Goal: Transaction & Acquisition: Purchase product/service

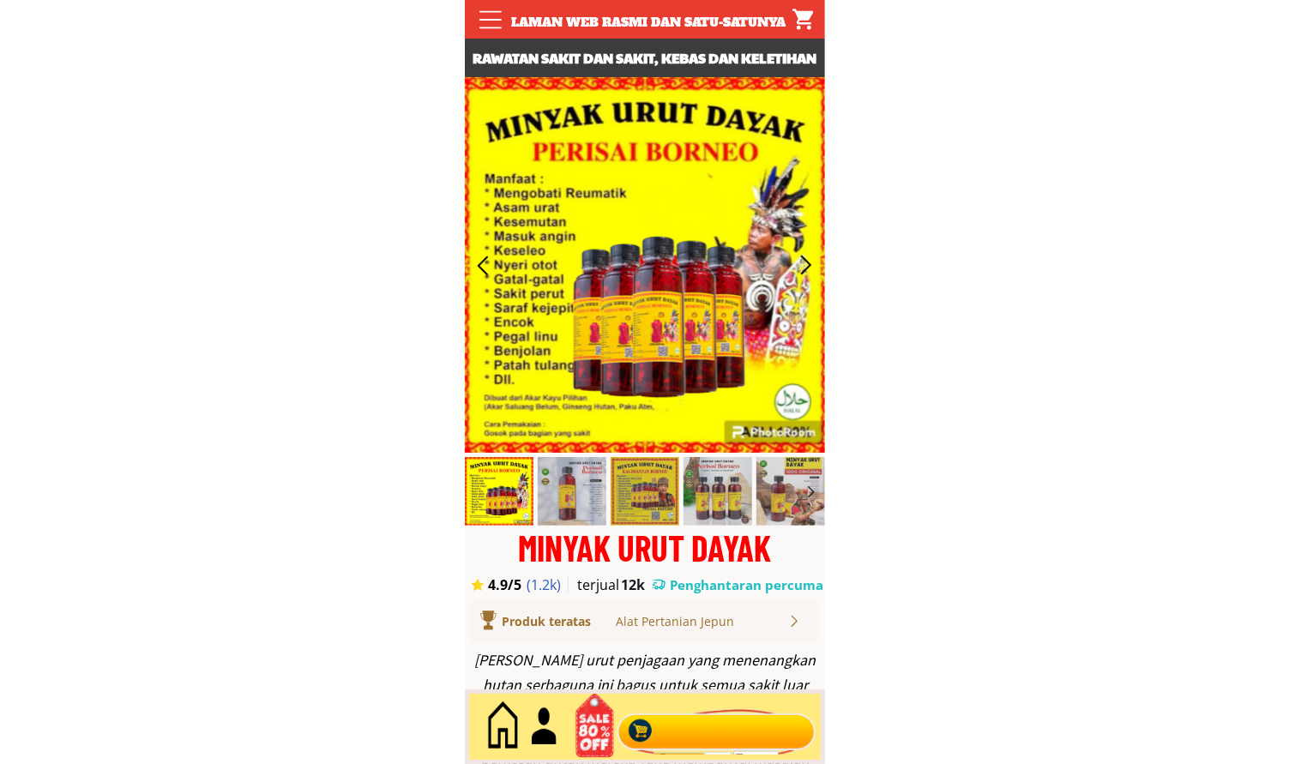
click at [671, 708] on div at bounding box center [716, 727] width 208 height 57
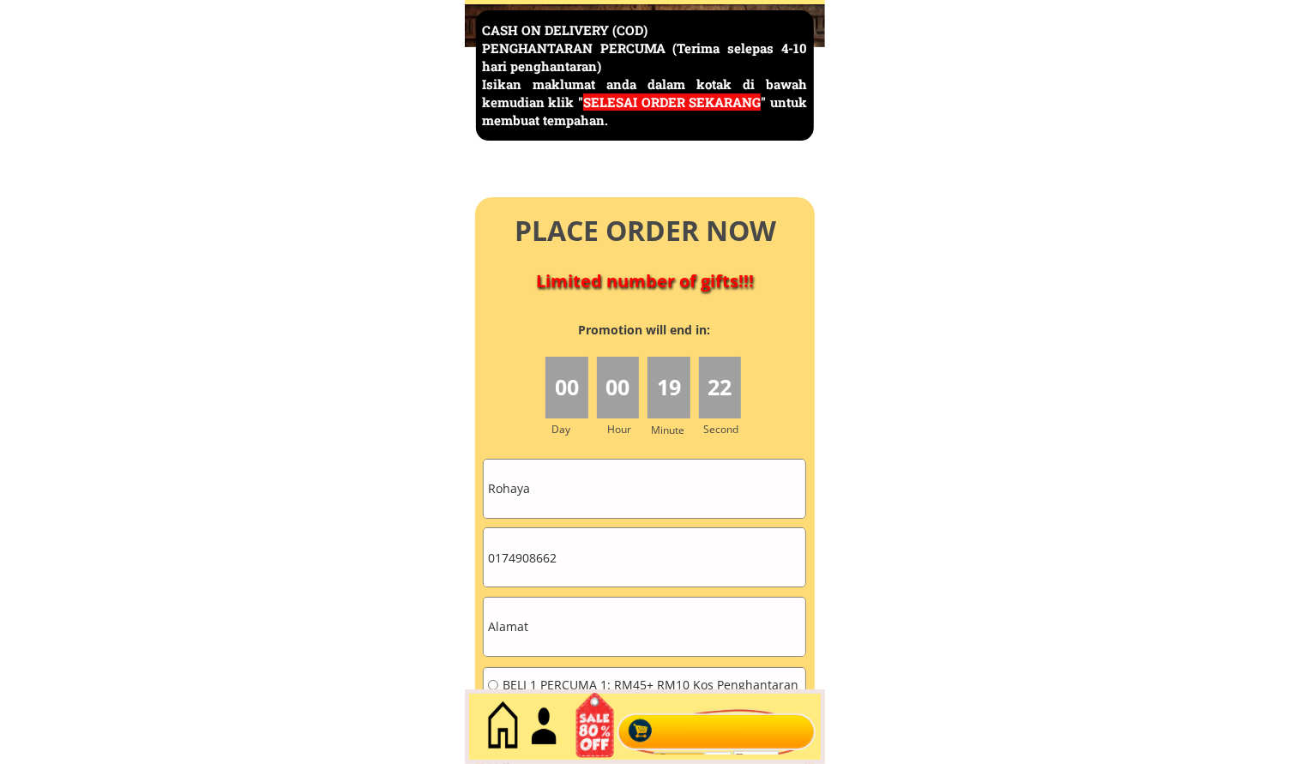
scroll to position [7439, 0]
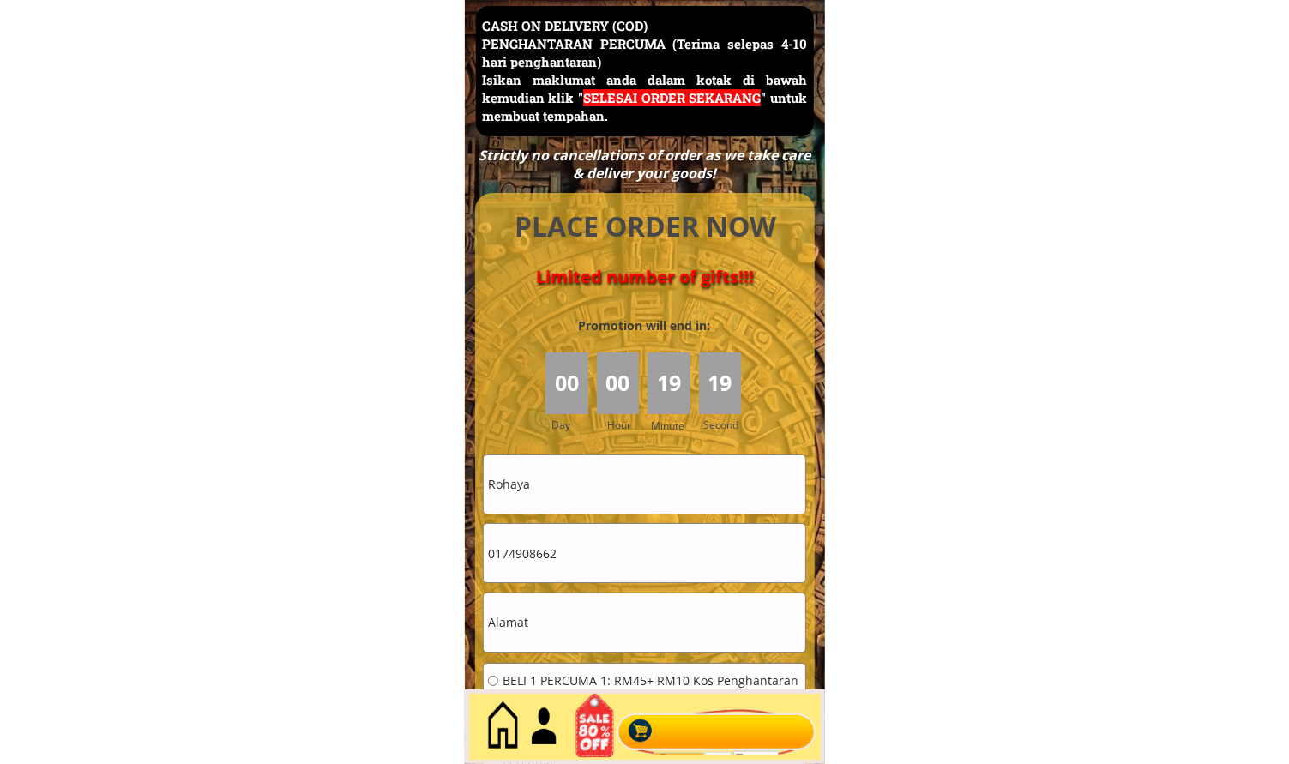
click at [584, 621] on input "text" at bounding box center [645, 622] width 322 height 58
paste input "[GEOGRAPHIC_DATA]"
type input "[GEOGRAPHIC_DATA]"
click at [598, 482] on input "Rohaya" at bounding box center [645, 484] width 322 height 58
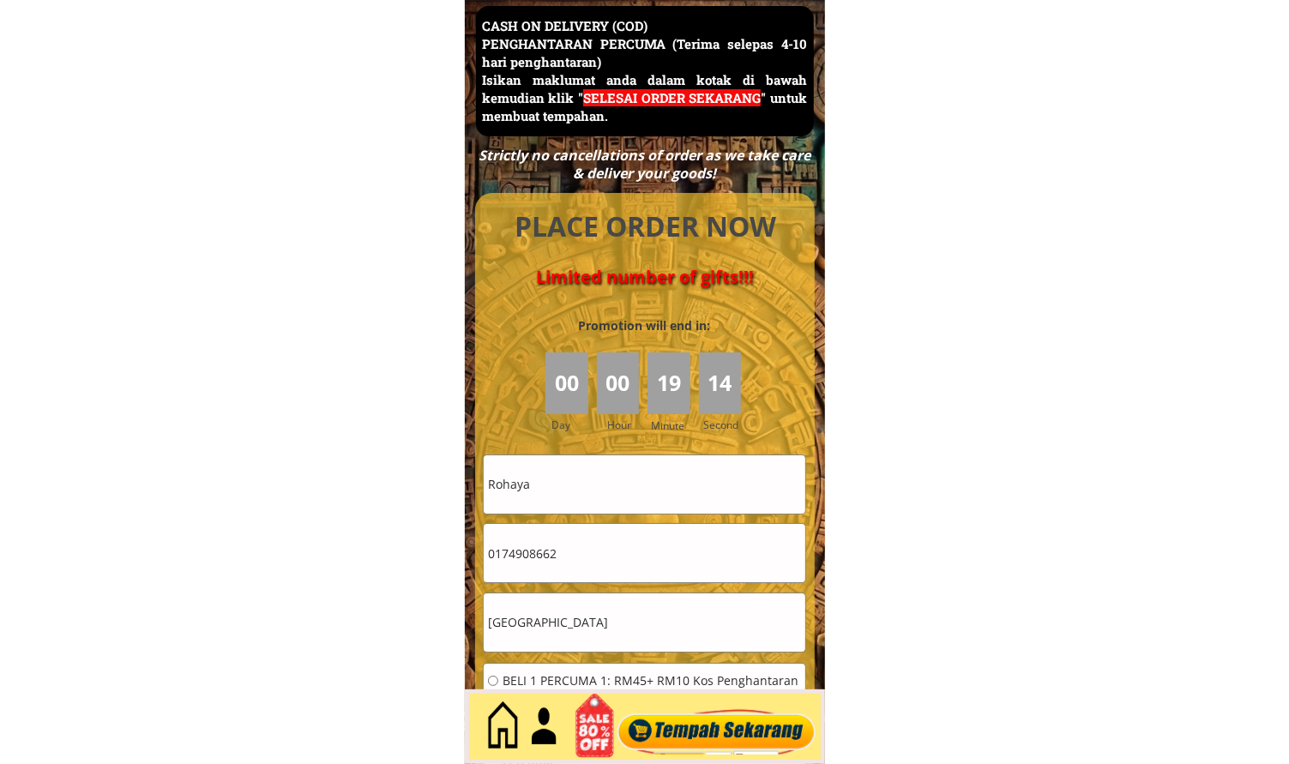
click at [598, 482] on input "Rohaya" at bounding box center [645, 484] width 322 height 58
click at [598, 481] on input "Rohaya" at bounding box center [645, 484] width 322 height 58
paste input "[PERSON_NAME]"
type input "[PERSON_NAME]"
click at [585, 552] on input "0174908662" at bounding box center [645, 553] width 322 height 58
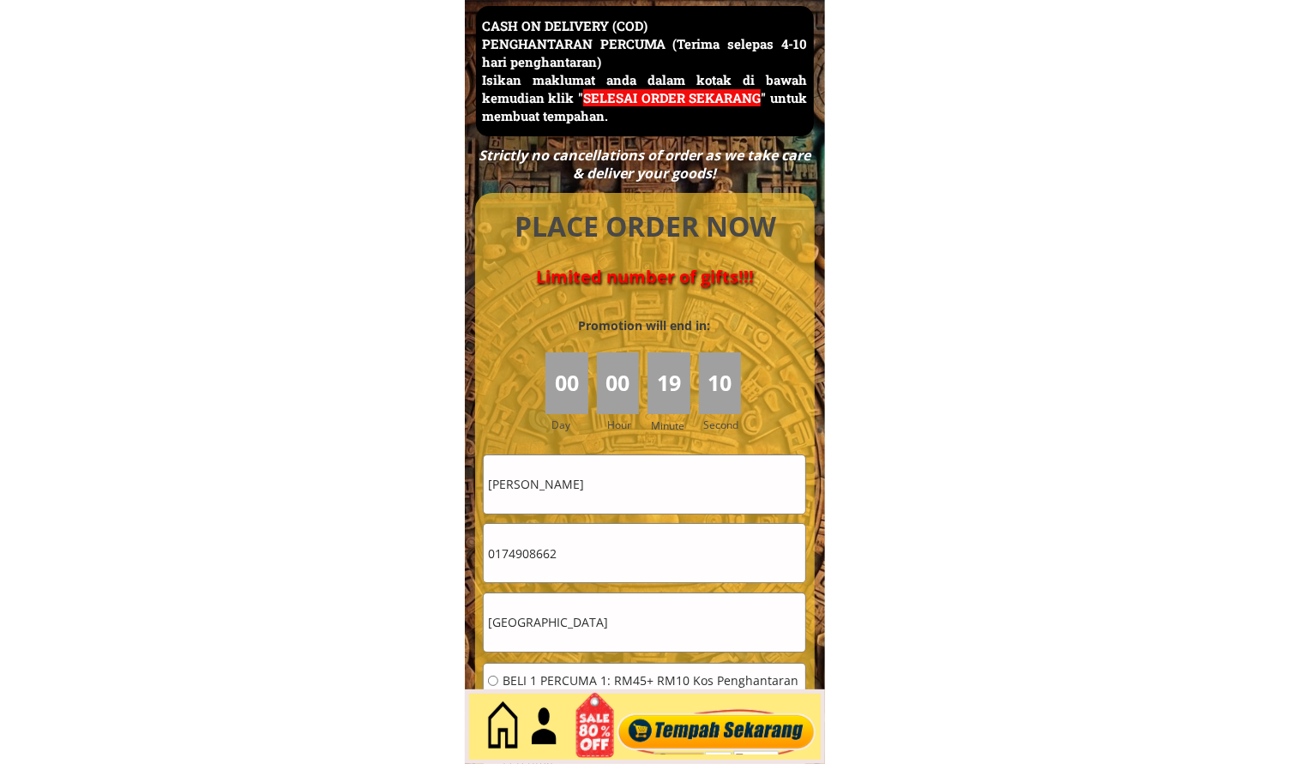
click at [585, 552] on input "0174908662" at bounding box center [645, 553] width 322 height 58
paste input "611830"
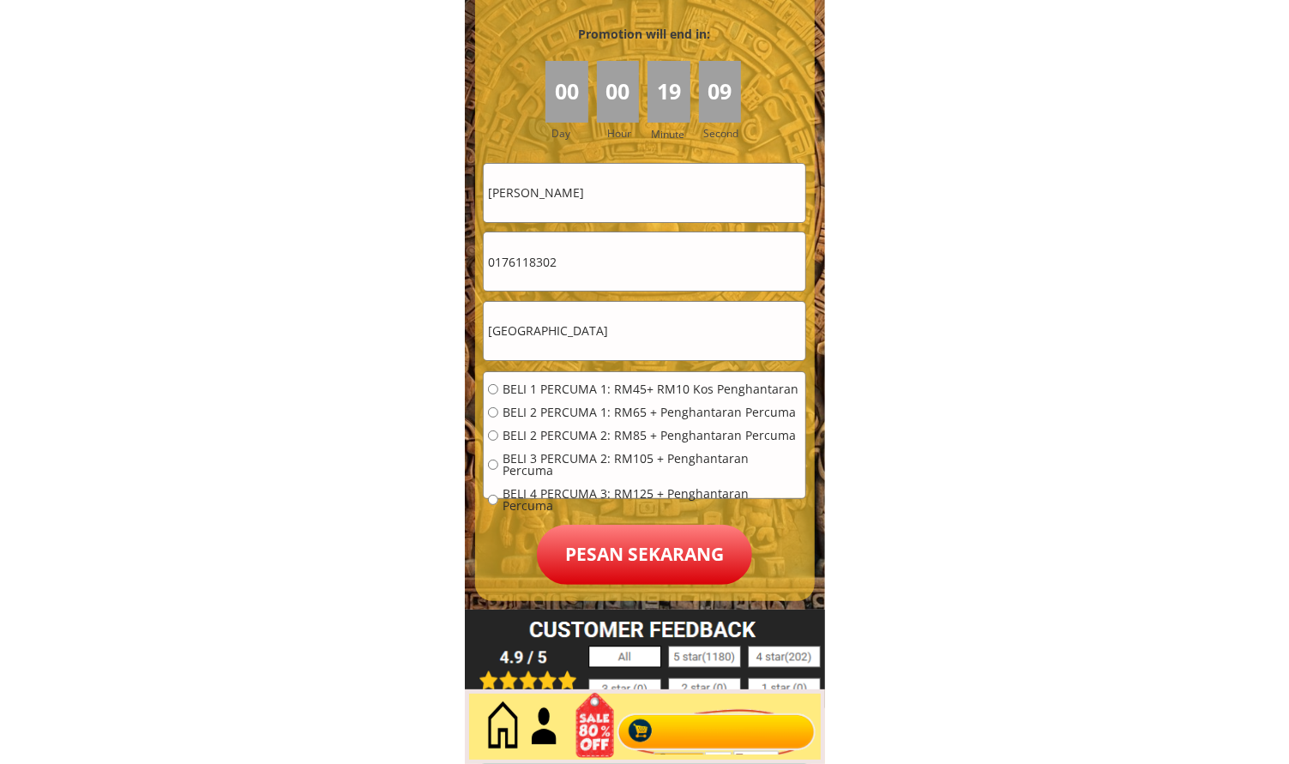
scroll to position [7757, 0]
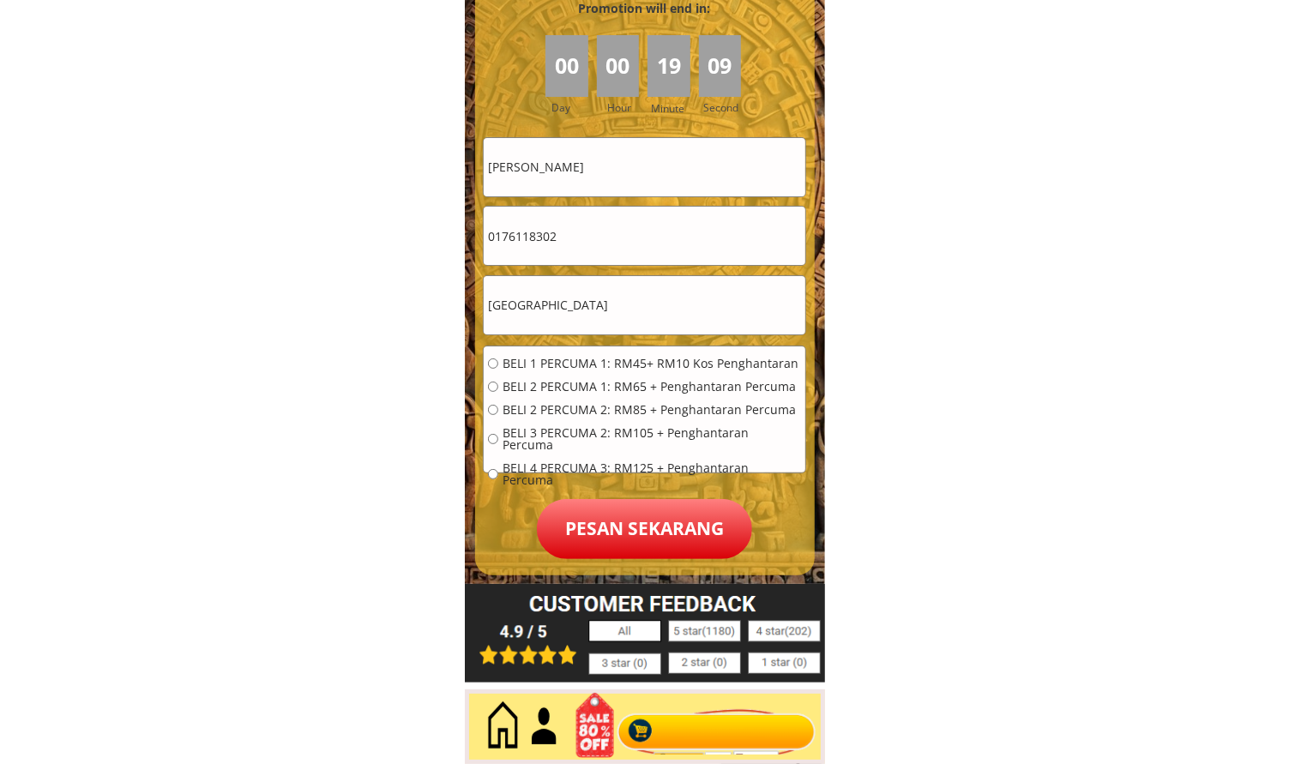
type input "0176118302"
click at [586, 361] on span "BELI 1 PERCUMA 1: RM45+ RM10 Kos Penghantaran" at bounding box center [651, 364] width 298 height 12
radio input "true"
click at [647, 536] on p "Pesan sekarang" at bounding box center [644, 529] width 215 height 60
